Goal: Task Accomplishment & Management: Manage account settings

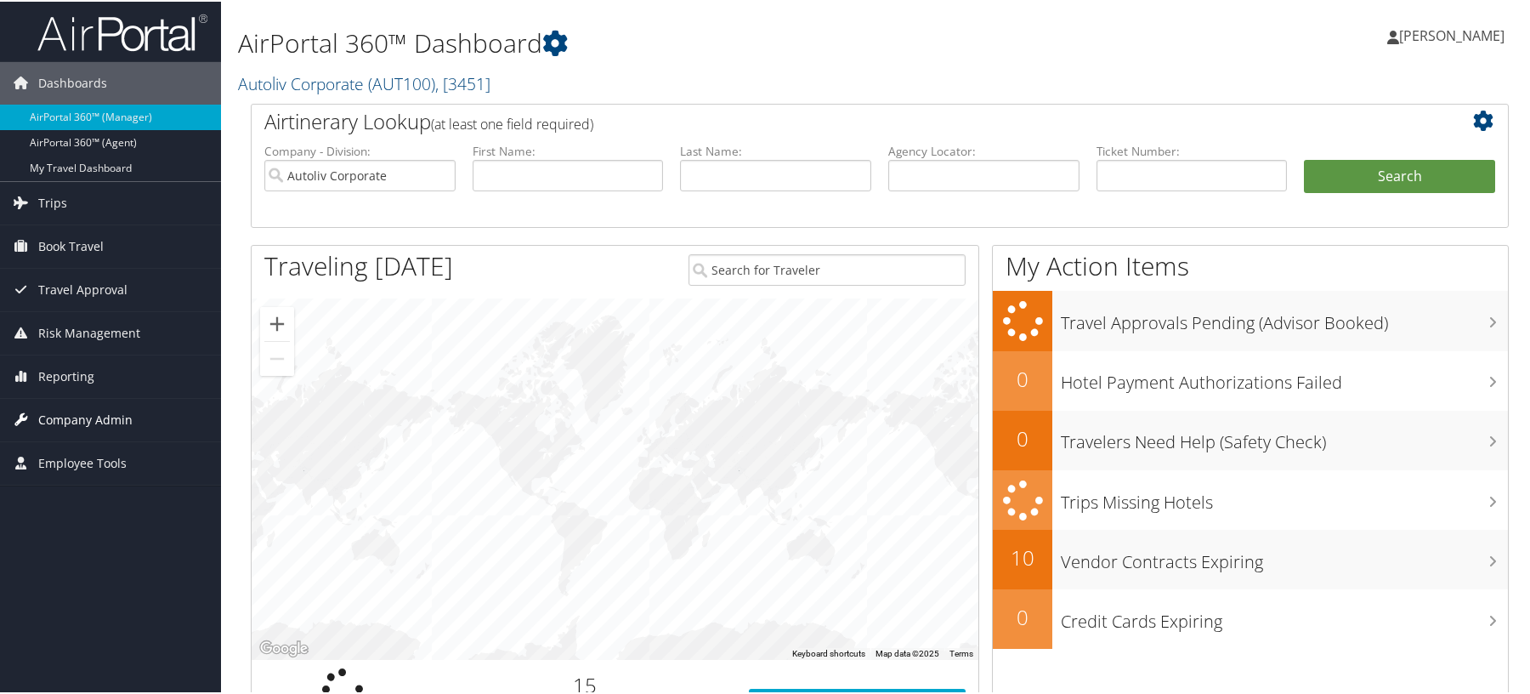
click at [68, 420] on span "Company Admin" at bounding box center [85, 418] width 94 height 43
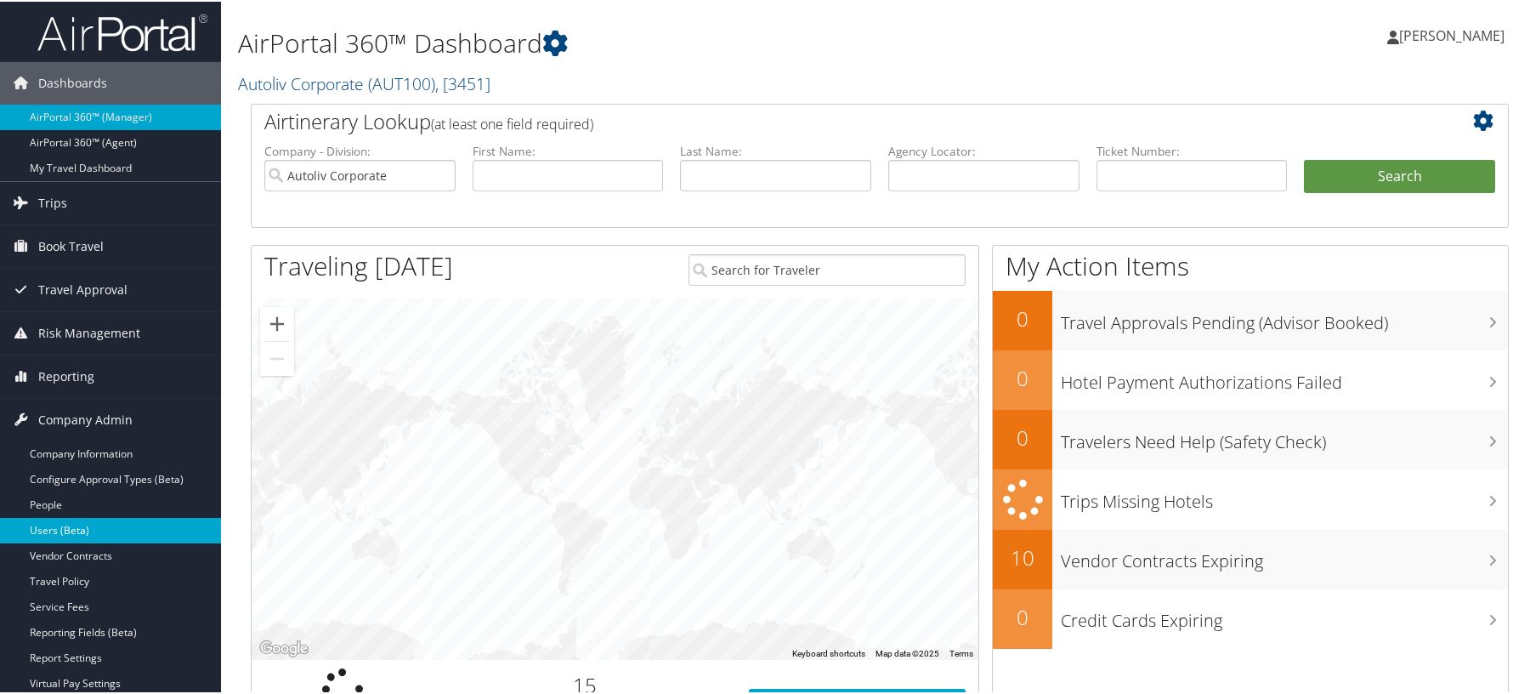
click at [60, 528] on link "Users (Beta)" at bounding box center [110, 529] width 221 height 26
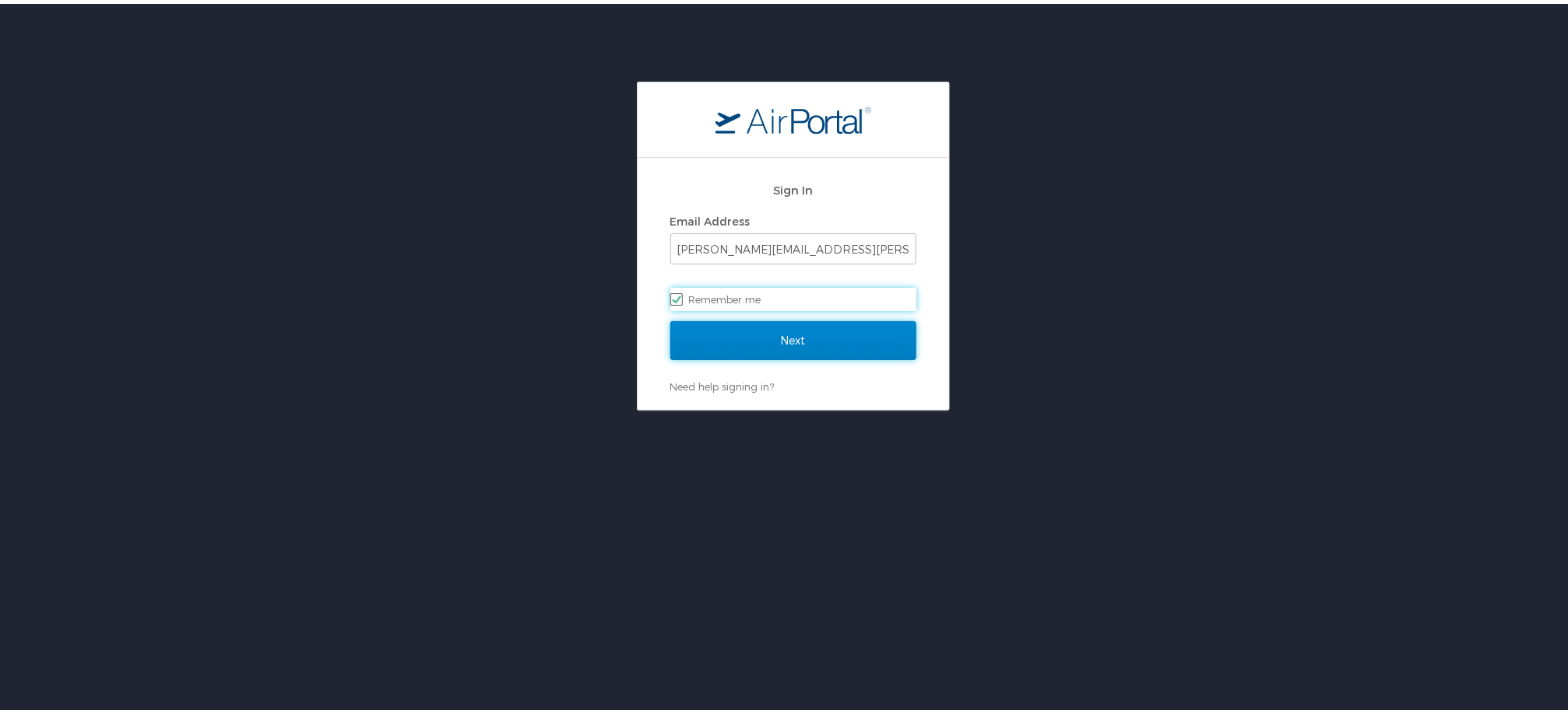
click at [788, 325] on input "Next" at bounding box center [793, 337] width 246 height 39
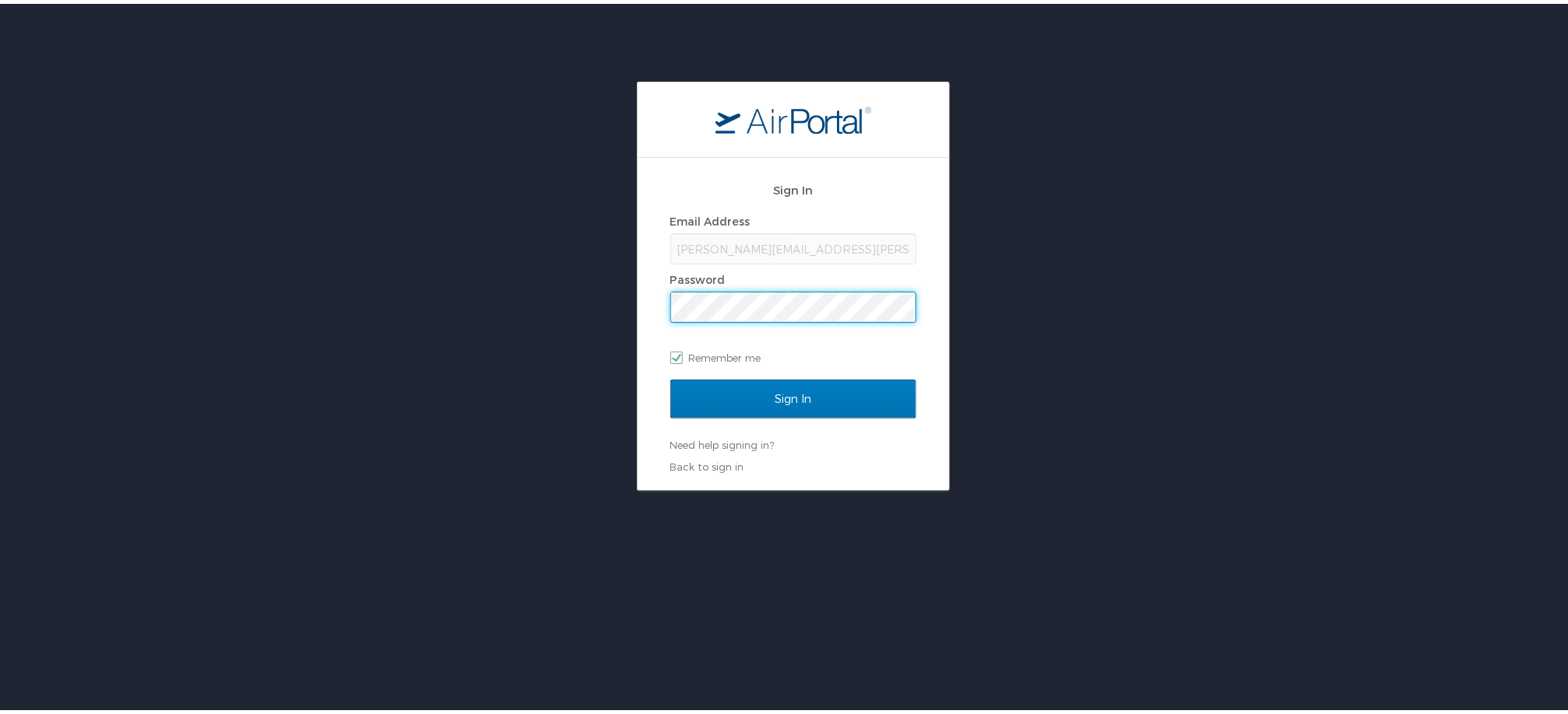
click at [670, 376] on input "Sign In" at bounding box center [793, 395] width 246 height 39
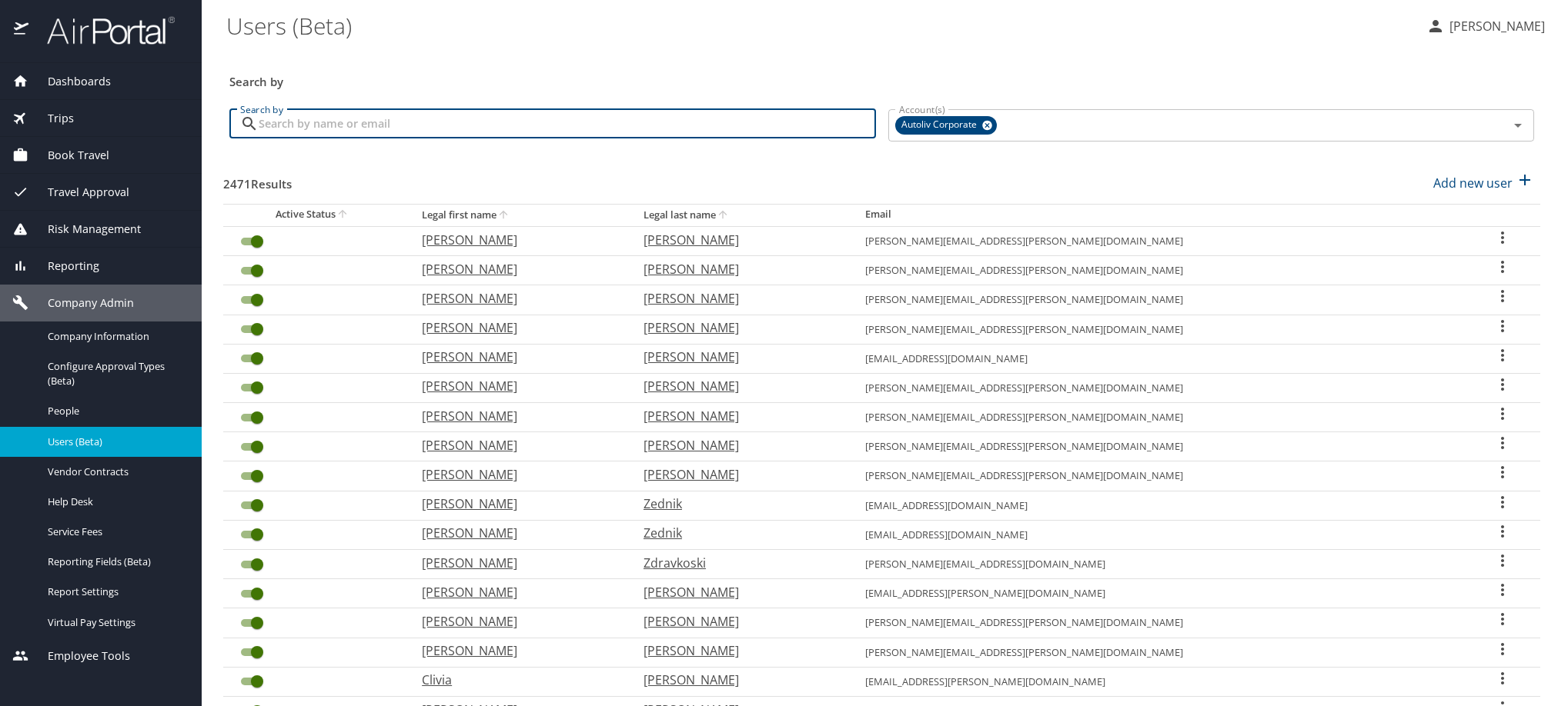
click at [377, 136] on input "Search by" at bounding box center [568, 124] width 617 height 29
paste input "jonathan.rodriguez@autoliv.com"
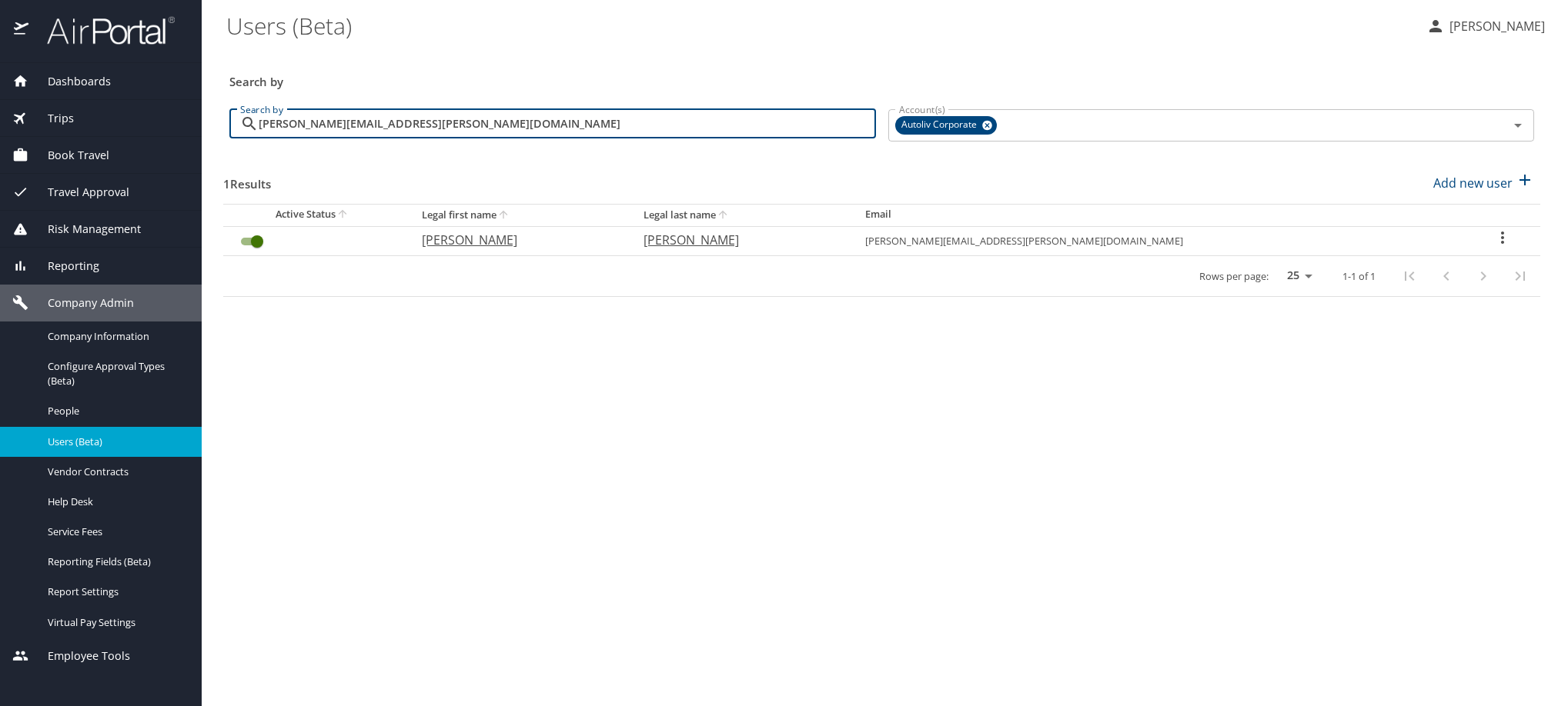
drag, startPoint x: 534, startPoint y: 138, endPoint x: 152, endPoint y: 141, distance: 382.0
click at [152, 141] on div "Dashboards AirPortal 360™ Manager My Travel Dashboard Trips Airtinerary® Lookup…" at bounding box center [784, 353] width 1568 height 706
type input "alex.mo"
click at [1497, 247] on icon "User Search Table" at bounding box center [1506, 238] width 18 height 18
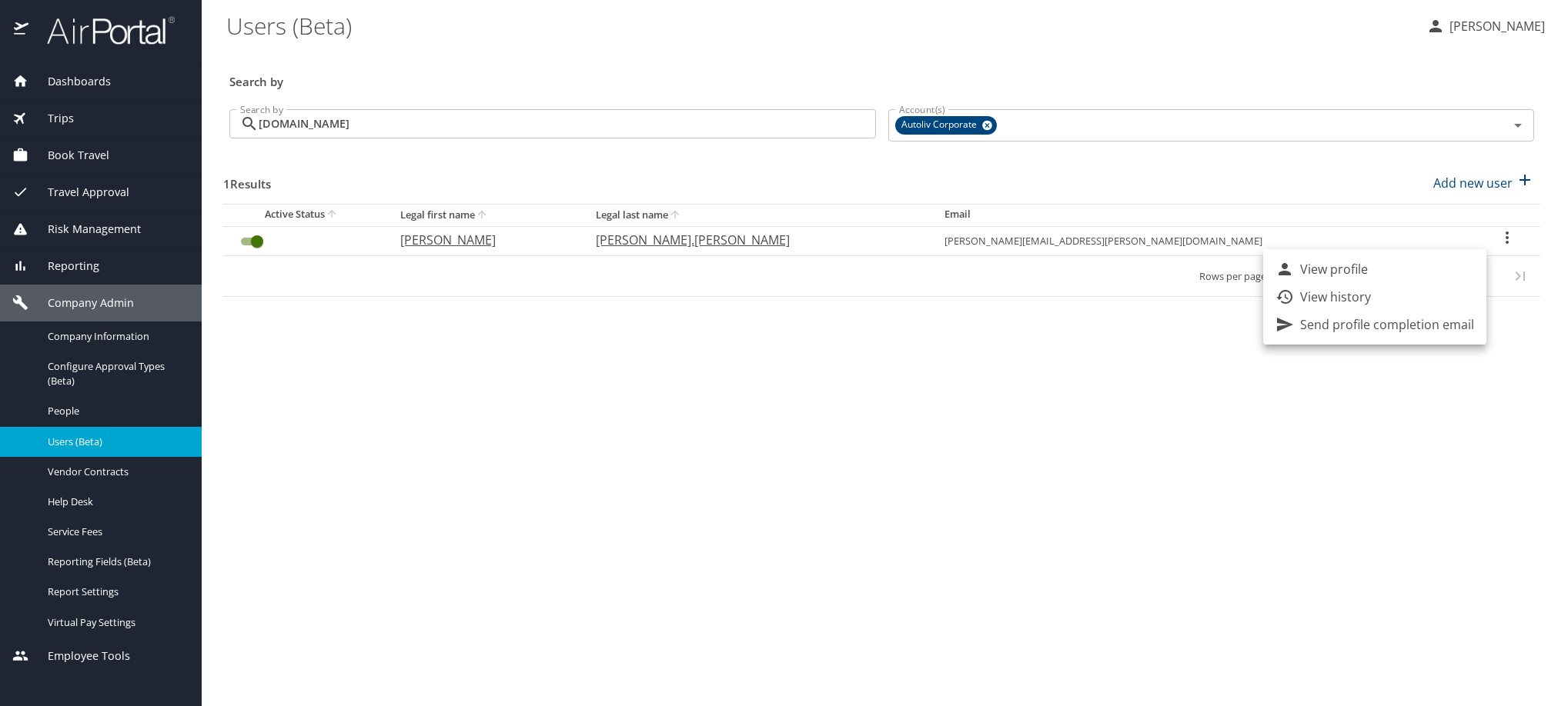
click at [1457, 275] on li "View profile" at bounding box center [1374, 269] width 224 height 28
select select "US"
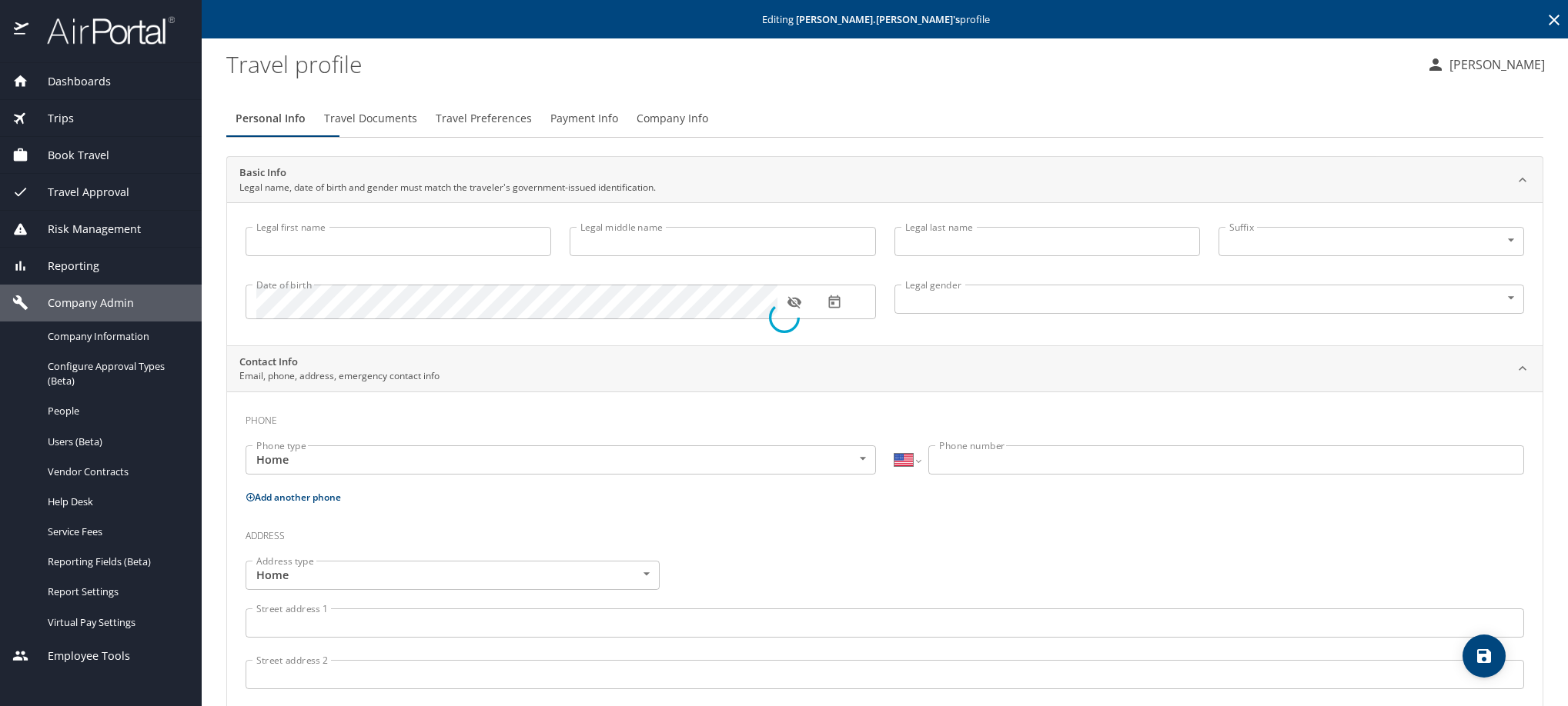
type input "Alex"
type input "Arturo"
type input "Morales.Fajardo"
type input "Male"
select select "MX"
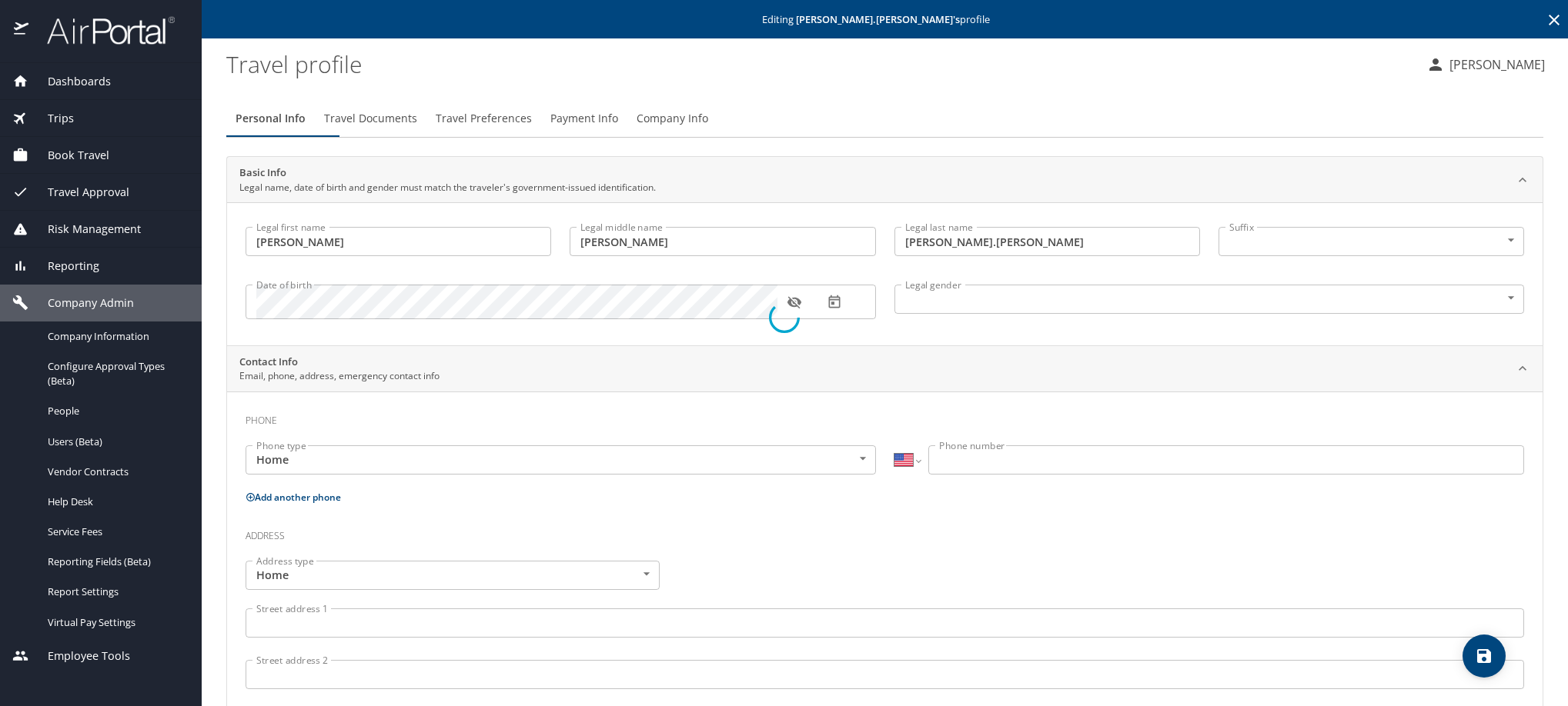
select select "MX"
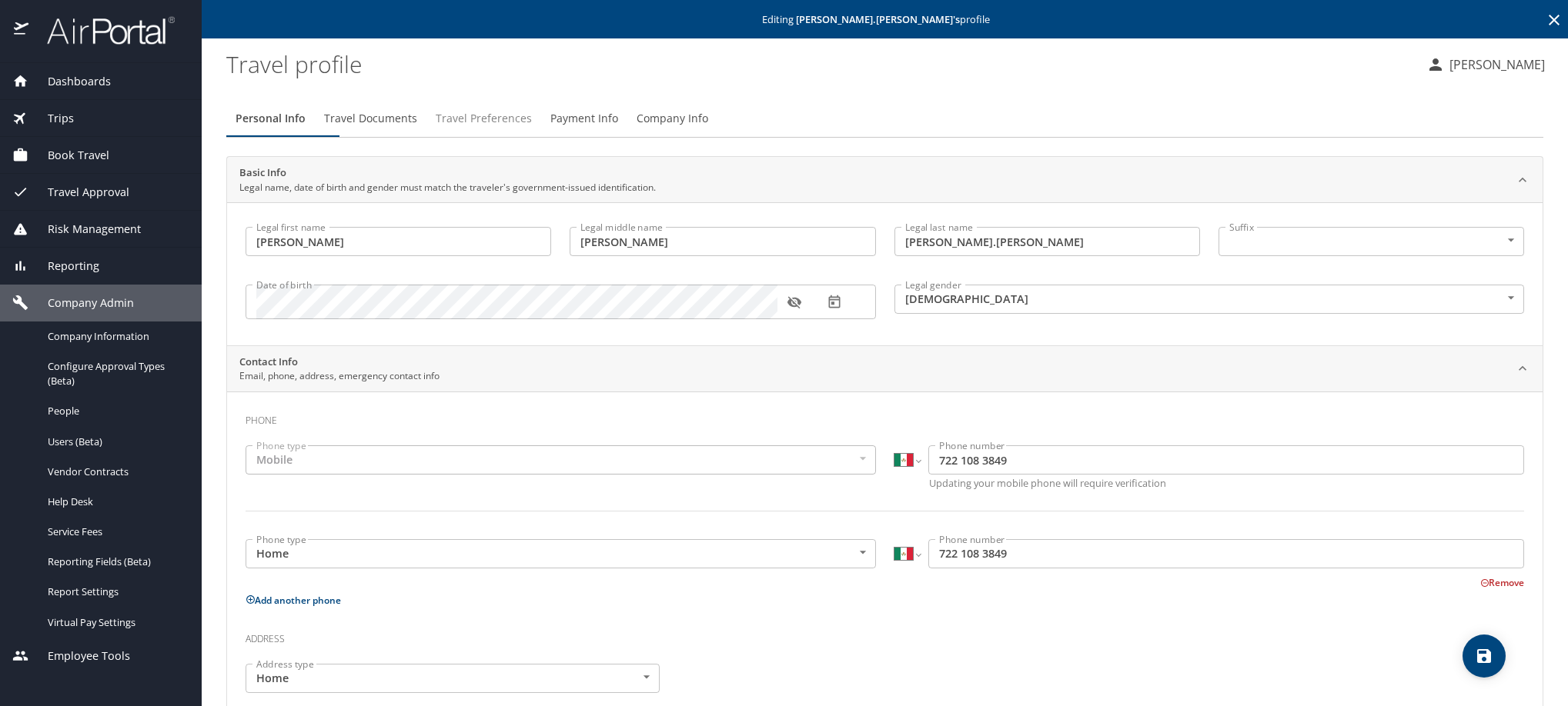
click at [531, 129] on span "Travel Preferences" at bounding box center [483, 119] width 96 height 19
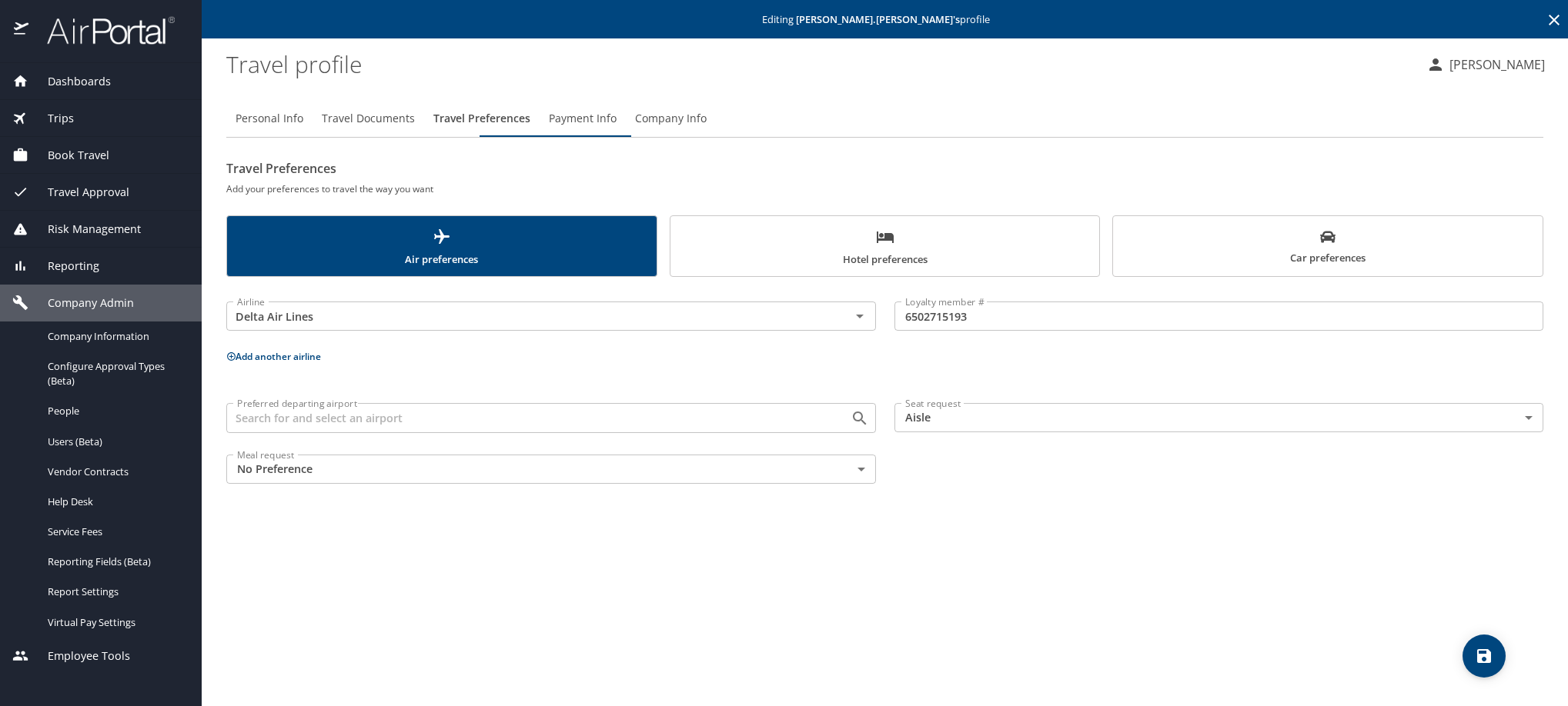
click at [626, 137] on button "Payment Info" at bounding box center [582, 119] width 86 height 37
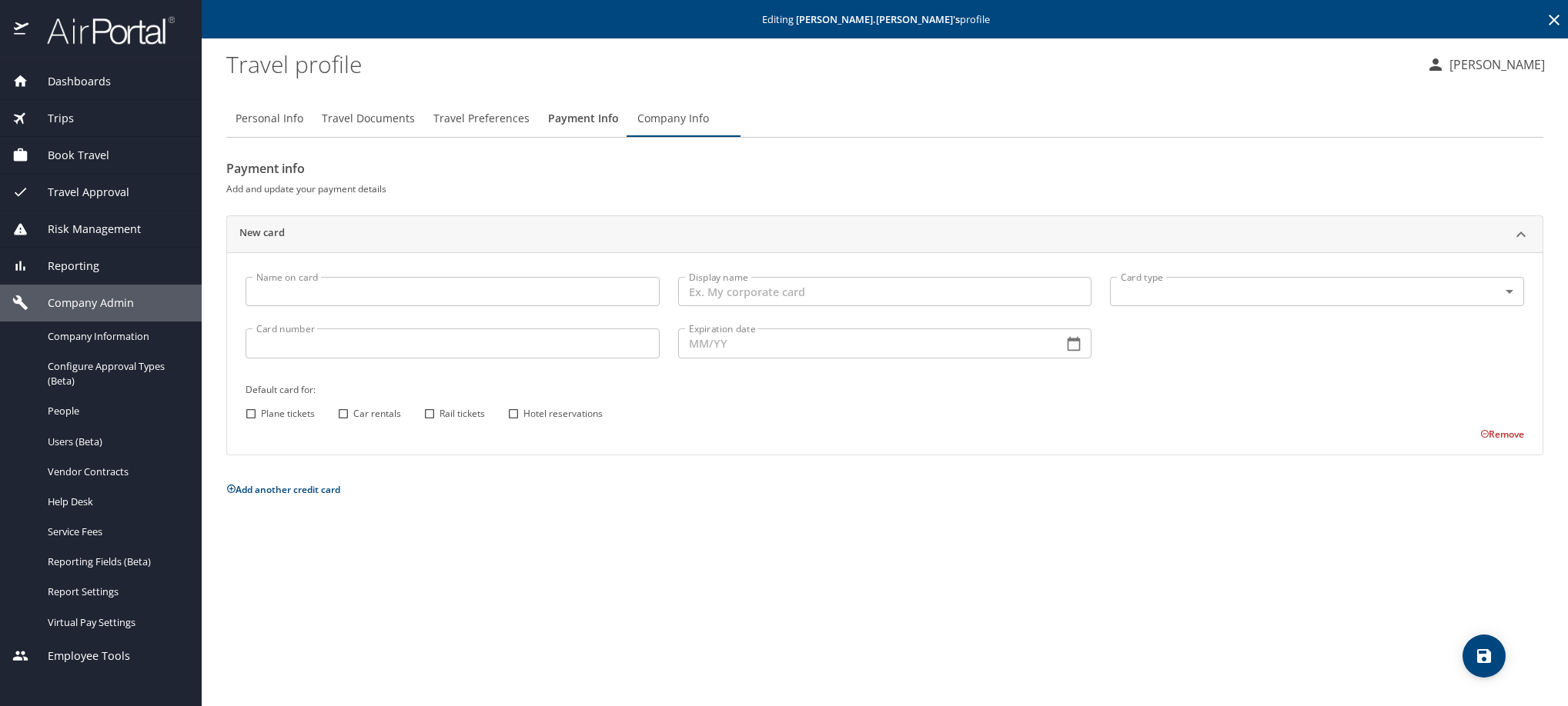
click at [1545, 22] on icon at bounding box center [1554, 20] width 18 height 18
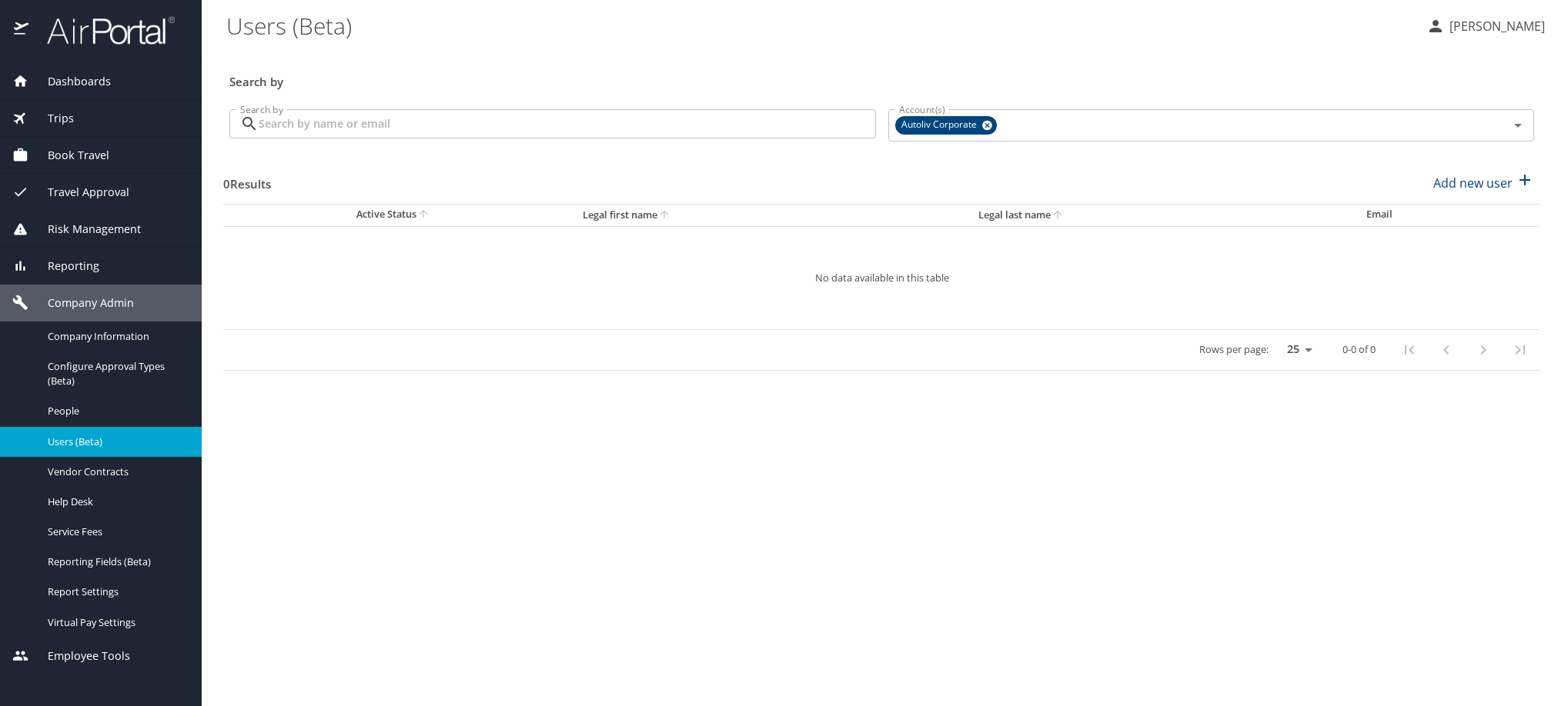
click at [779, 137] on input "Search by" at bounding box center [568, 124] width 617 height 29
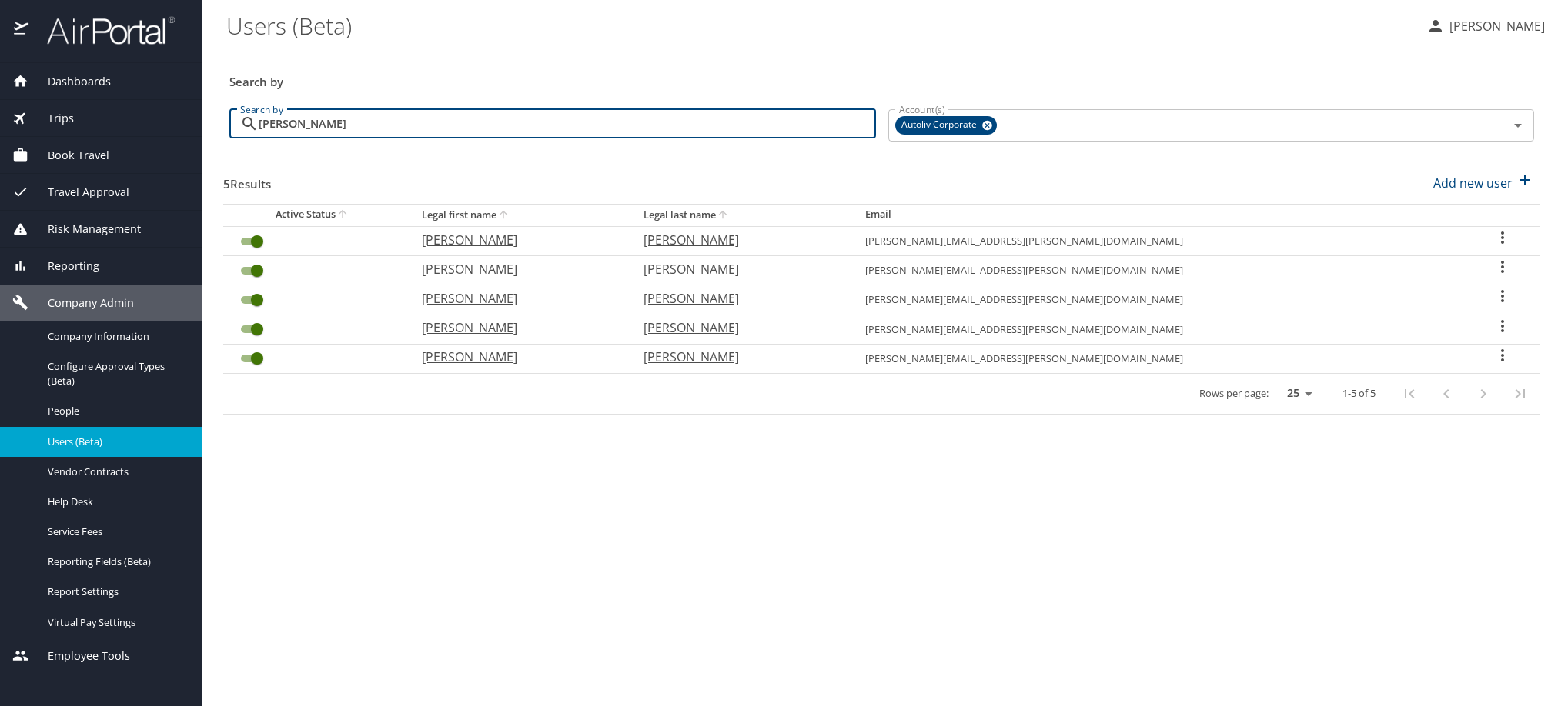
type input "audelo"
click at [1497, 247] on icon "User Search Table" at bounding box center [1502, 238] width 18 height 18
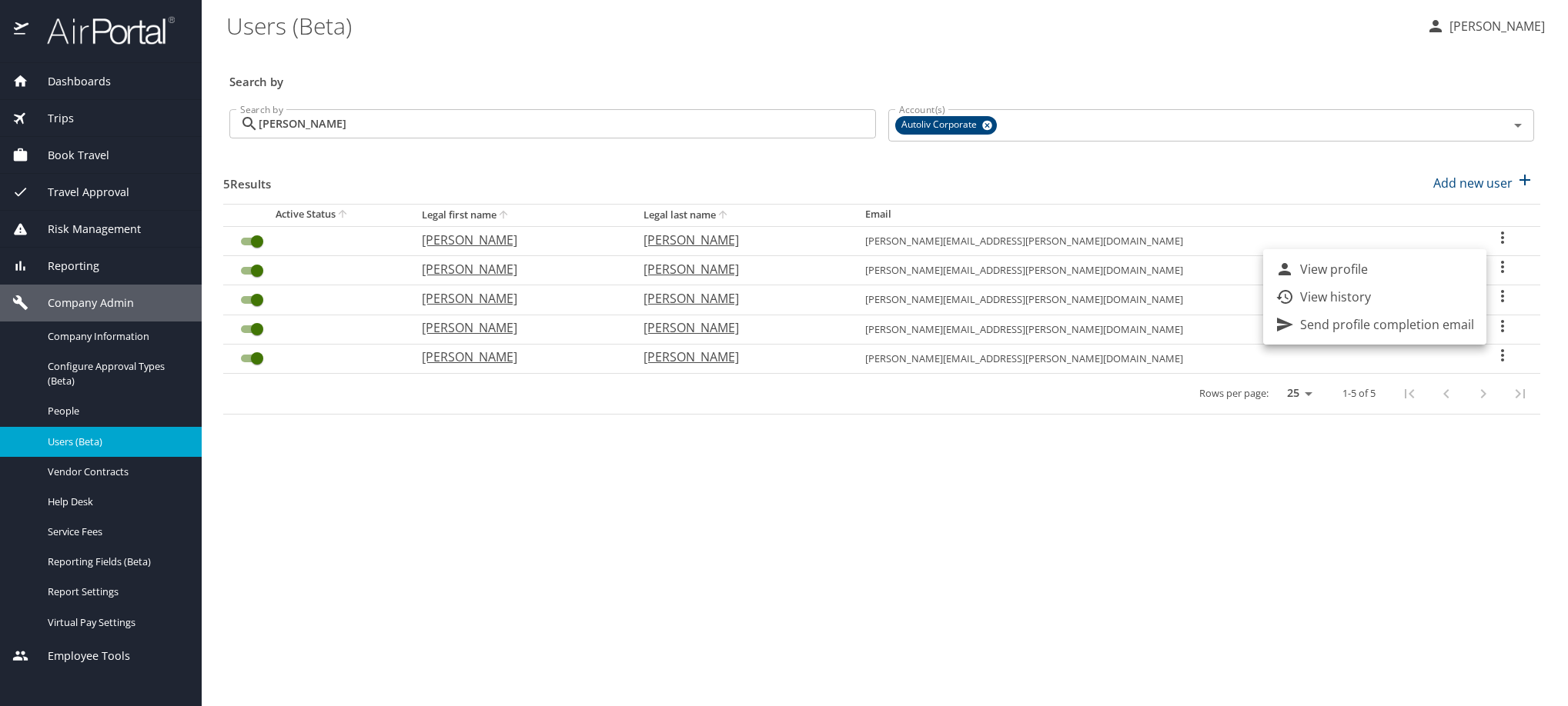
click at [1439, 272] on li "View profile" at bounding box center [1374, 269] width 224 height 28
select select "US"
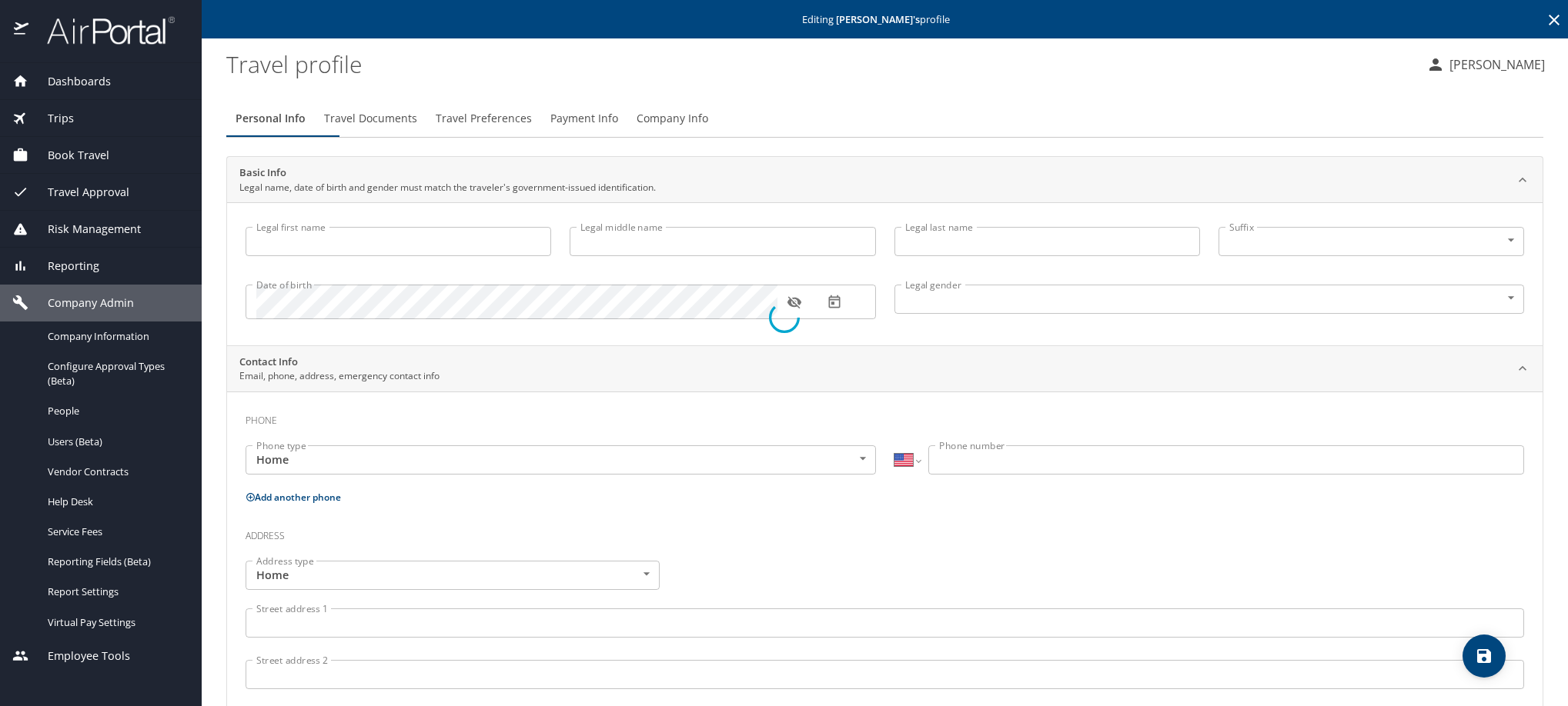
type input "Sergio"
type input "Antonio"
type input "Audelo"
type input "Male"
type input "Evangelina"
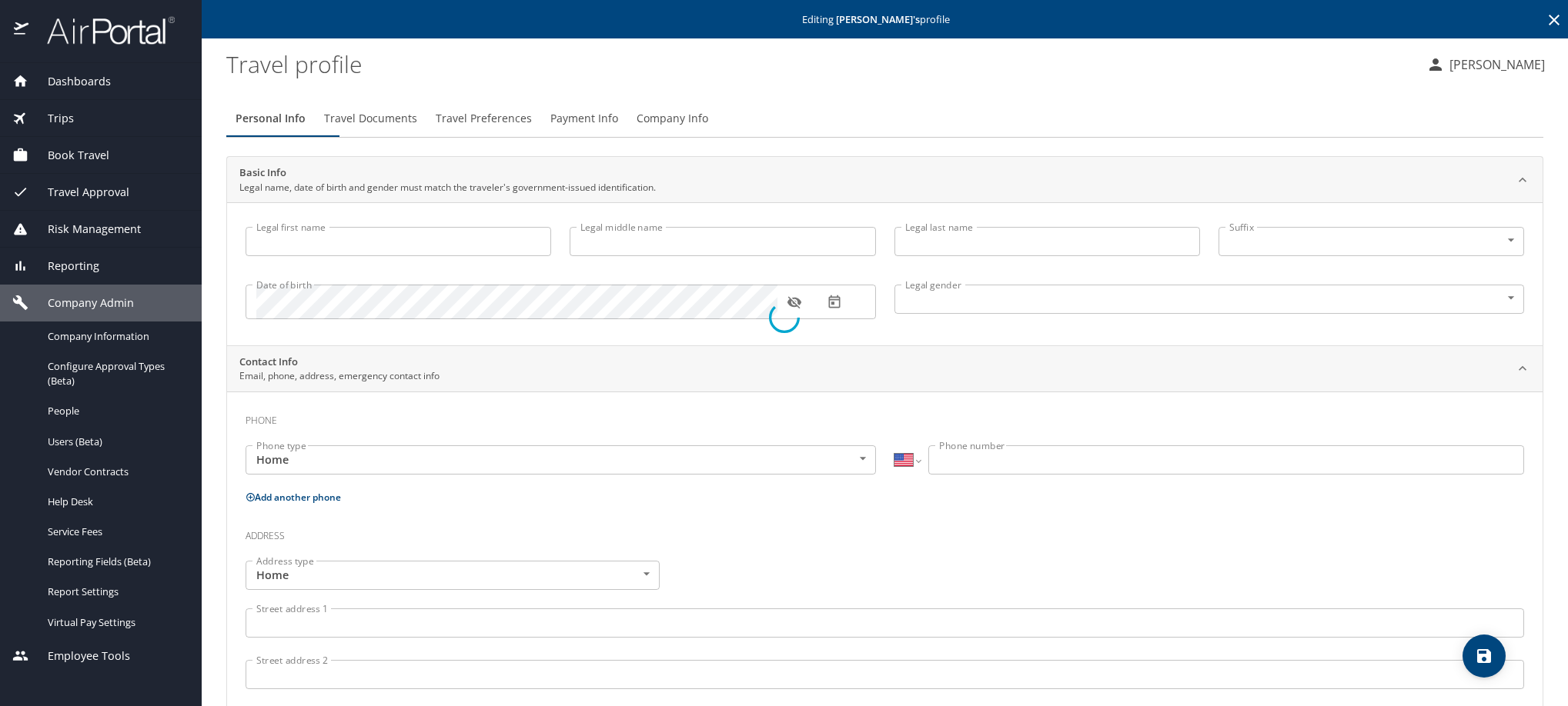
type input "Reynoso"
type input "(619) 662-8000"
select select "MX"
select select "US"
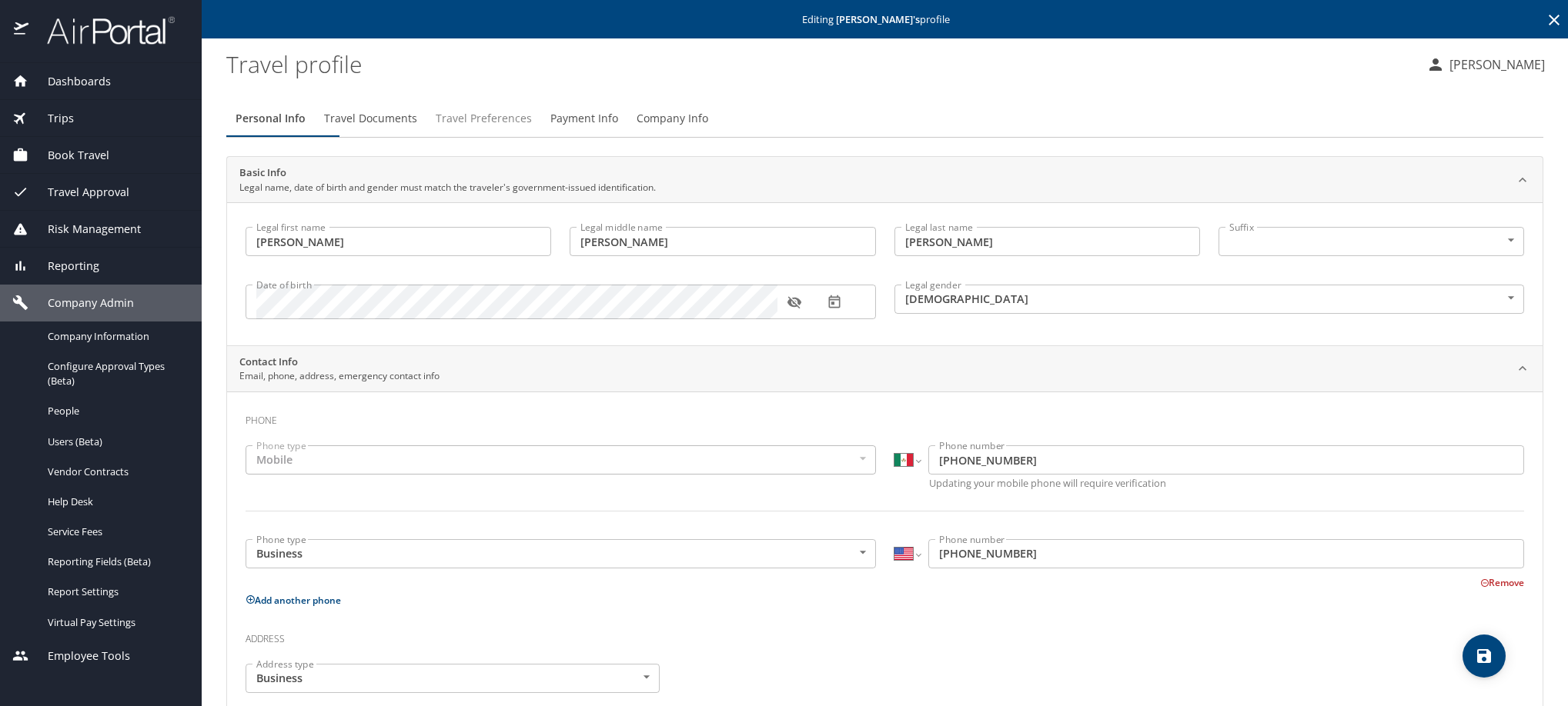
click at [527, 137] on button "Travel Preferences" at bounding box center [483, 119] width 115 height 37
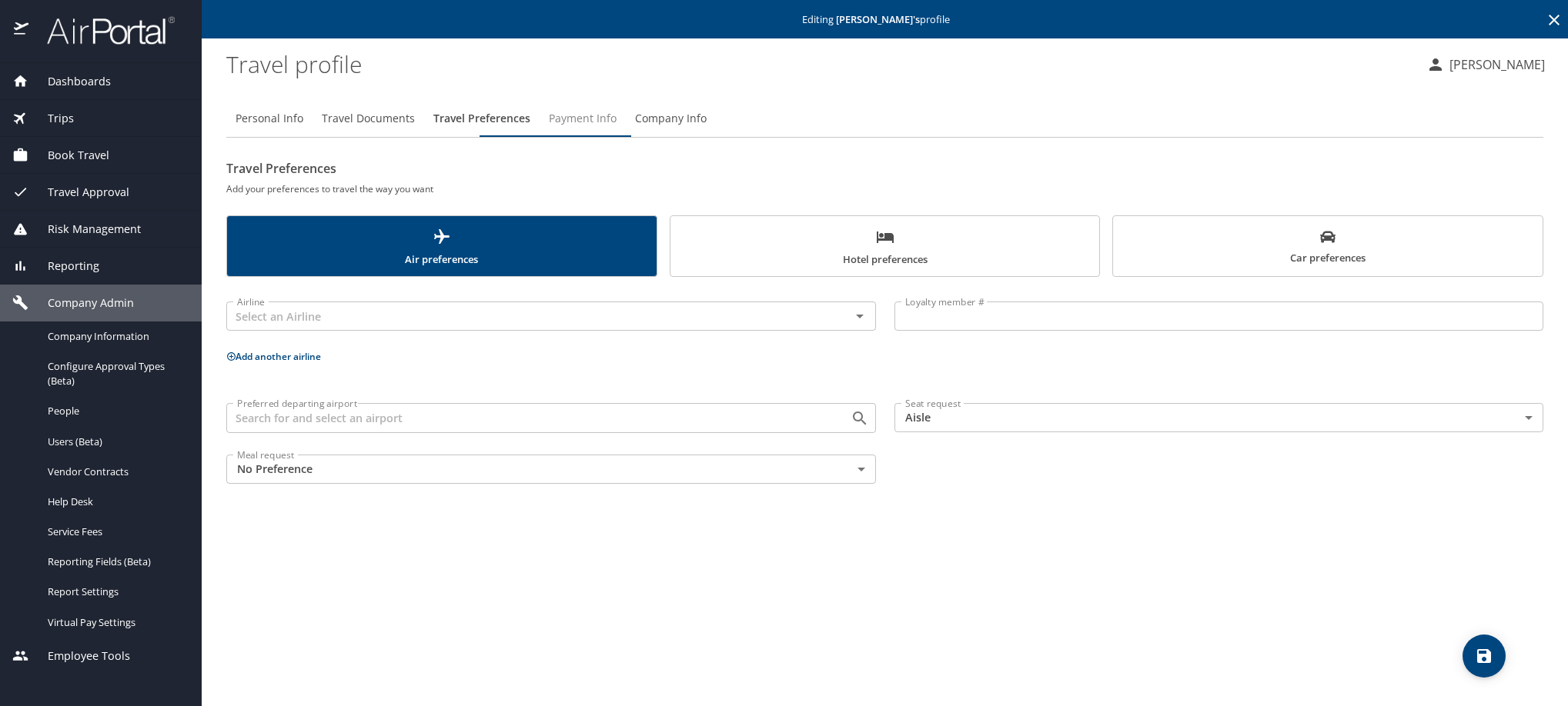
click at [617, 129] on span "Payment Info" at bounding box center [582, 119] width 68 height 19
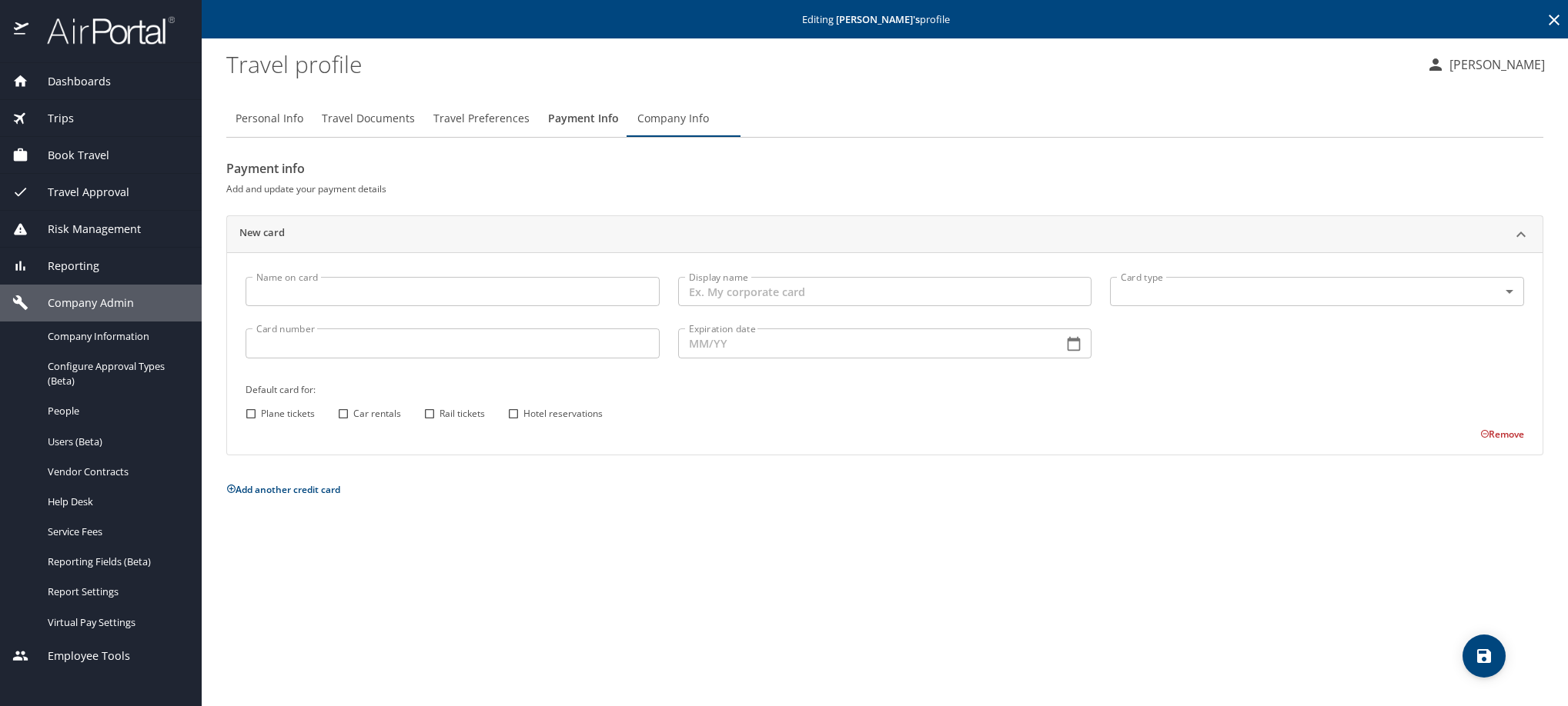
click at [1544, 18] on icon at bounding box center [1554, 20] width 18 height 18
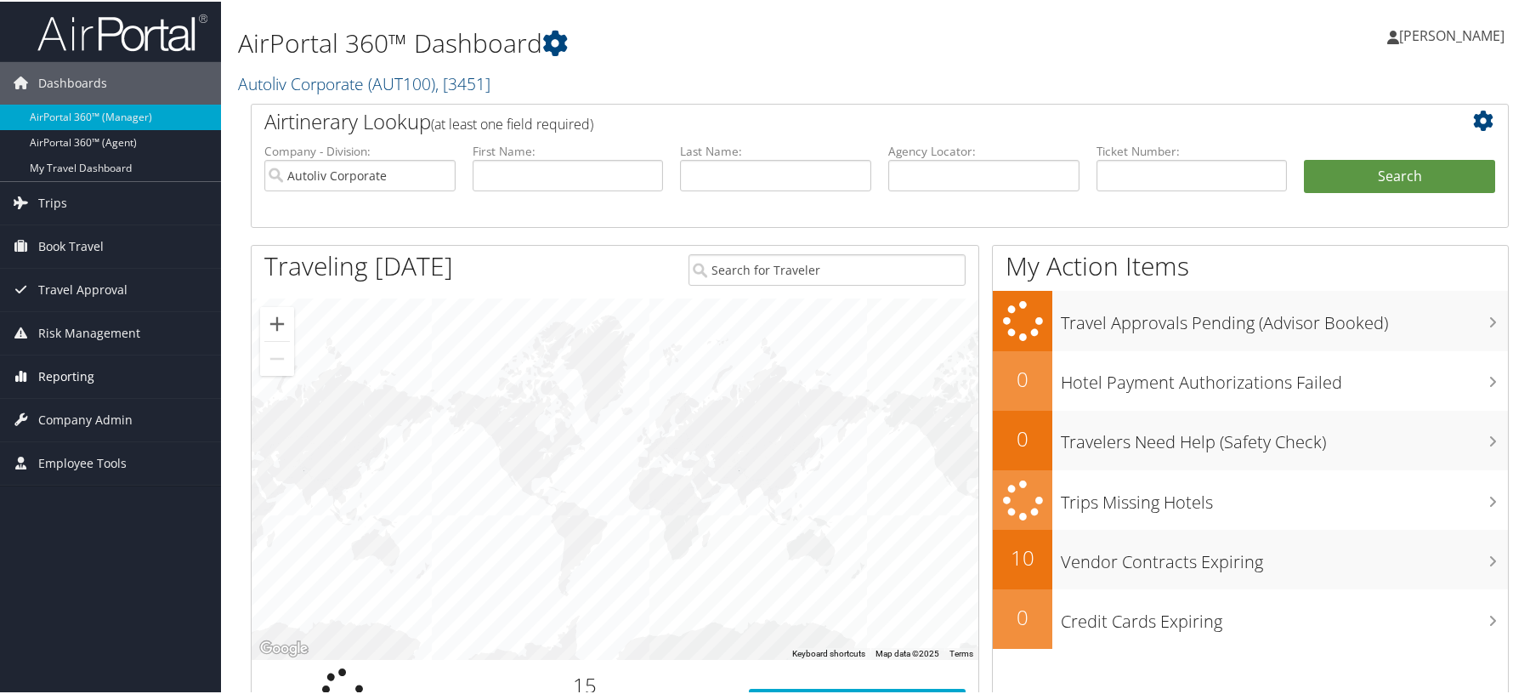
click at [70, 379] on span "Reporting" at bounding box center [66, 375] width 56 height 43
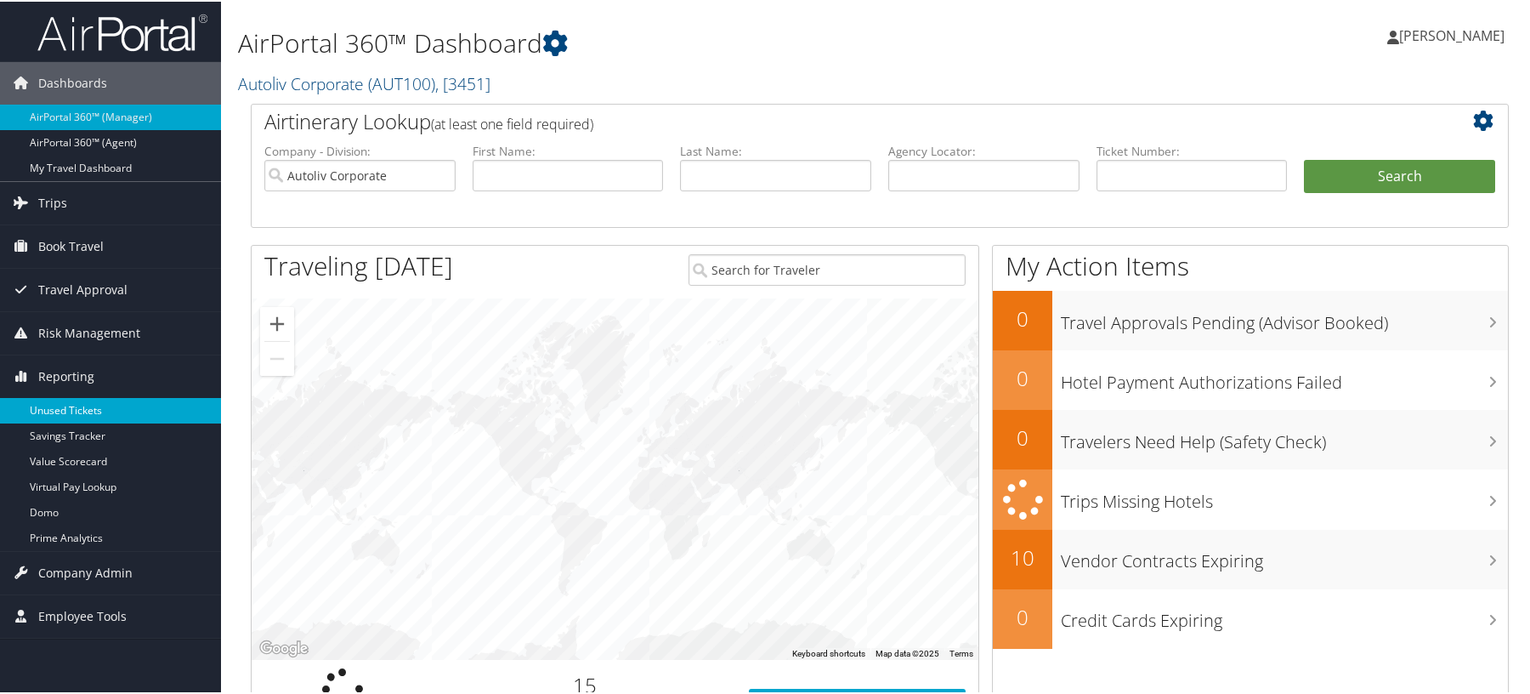
click at [69, 411] on link "Unused Tickets" at bounding box center [110, 409] width 221 height 26
